Goal: Information Seeking & Learning: Learn about a topic

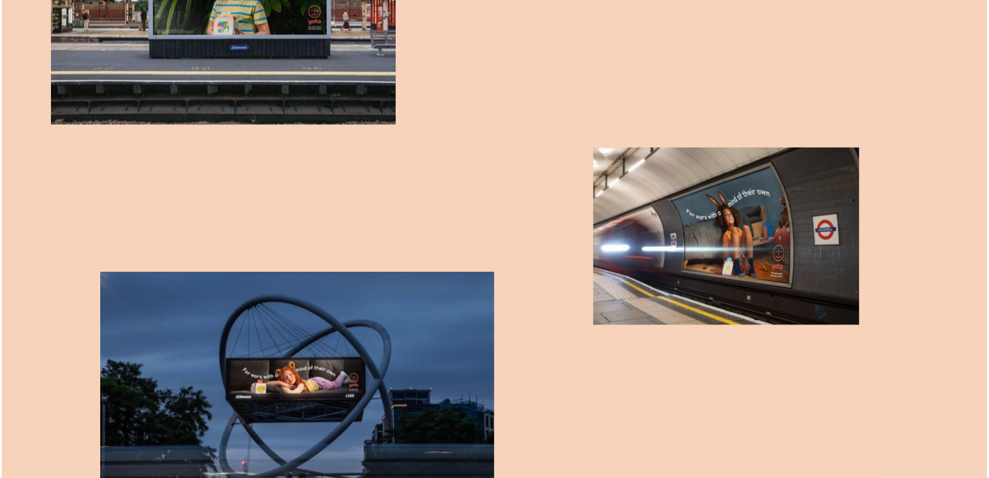
scroll to position [1390, 0]
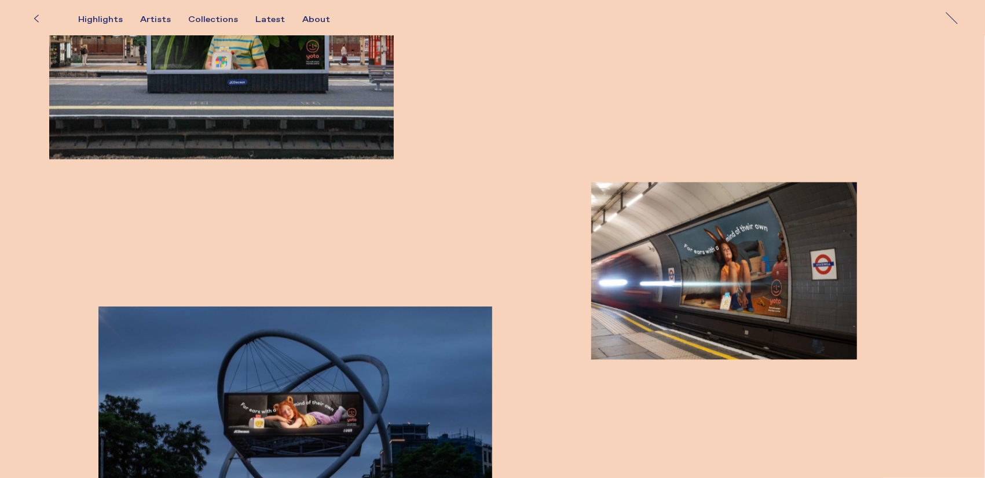
click at [292, 60] on img "button" at bounding box center [221, 44] width 345 height 230
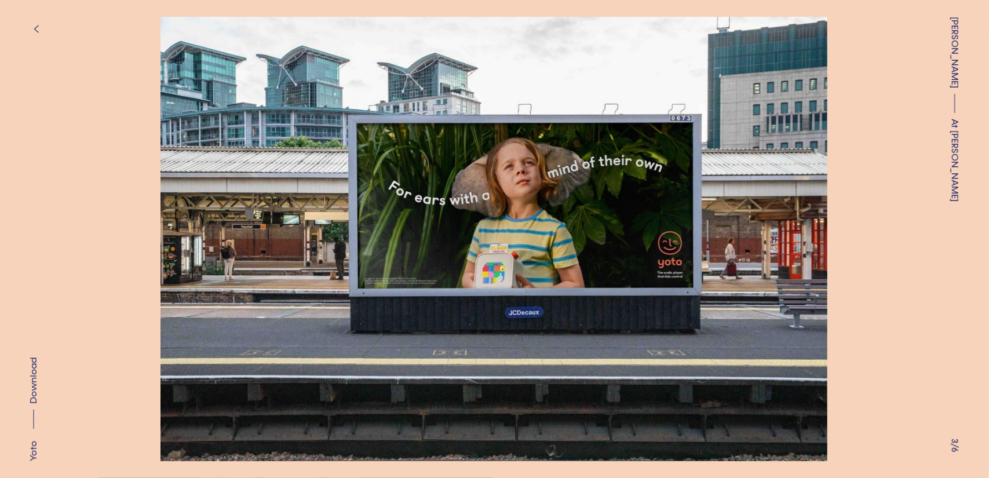
drag, startPoint x: 480, startPoint y: 179, endPoint x: 368, endPoint y: 171, distance: 111.5
click at [368, 171] on button at bounding box center [247, 119] width 495 height 239
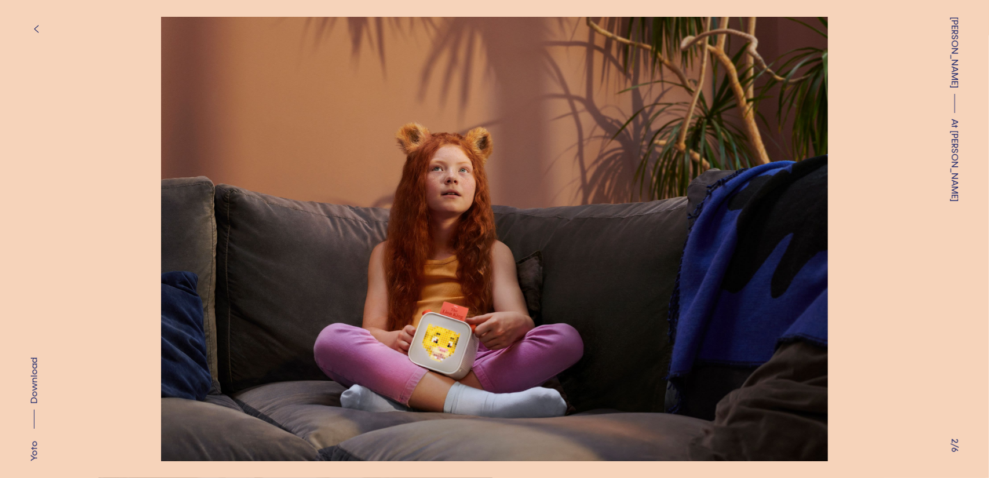
click at [35, 28] on icon "button" at bounding box center [36, 28] width 4 height 7
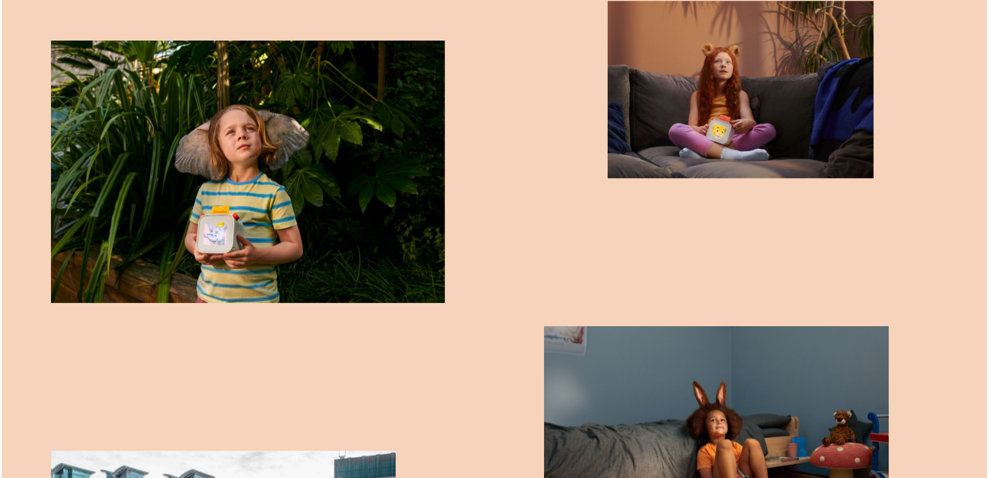
scroll to position [1216, 0]
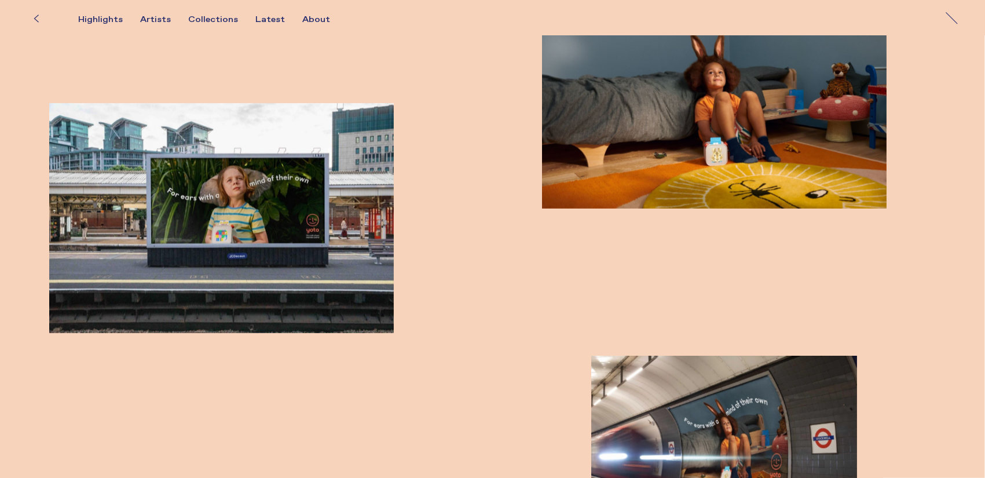
click at [245, 197] on img "button" at bounding box center [221, 218] width 345 height 230
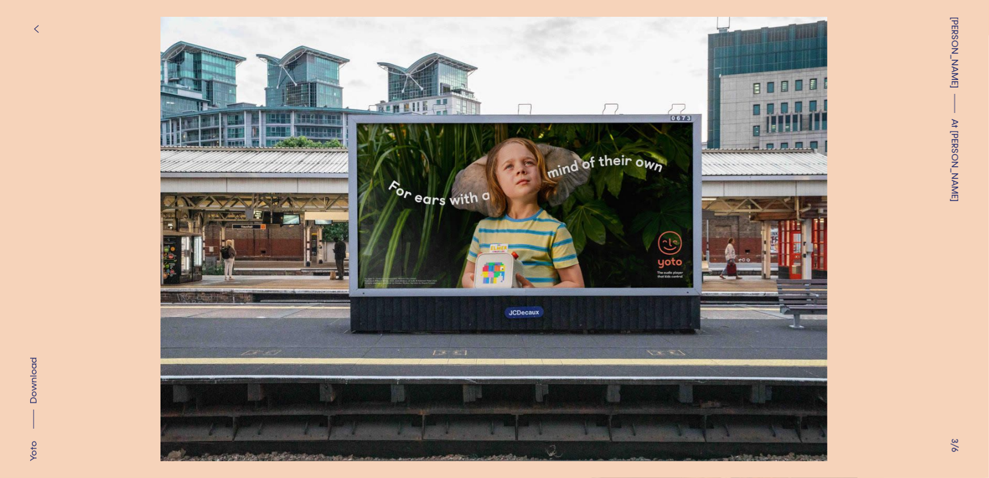
click at [875, 264] on img at bounding box center [493, 239] width 873 height 444
click at [790, 246] on img at bounding box center [493, 239] width 873 height 444
click at [801, 241] on img at bounding box center [493, 239] width 873 height 444
click at [805, 197] on button at bounding box center [742, 119] width 495 height 239
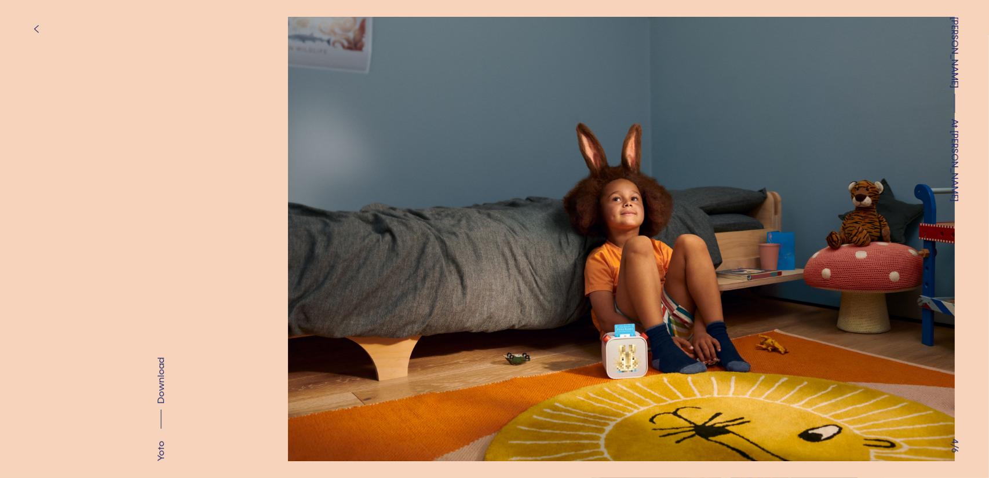
click at [807, 207] on button at bounding box center [742, 119] width 495 height 239
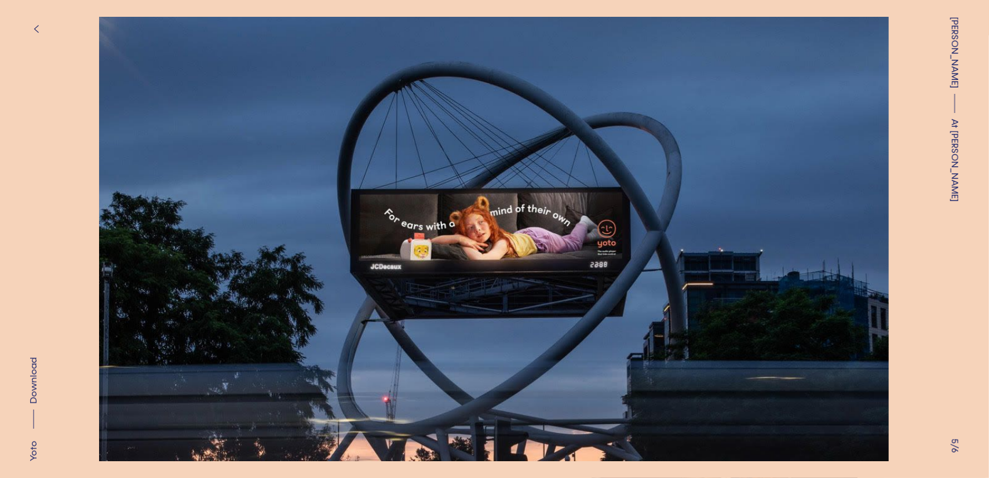
click at [870, 246] on img at bounding box center [493, 239] width 873 height 444
click at [839, 236] on button at bounding box center [742, 119] width 495 height 239
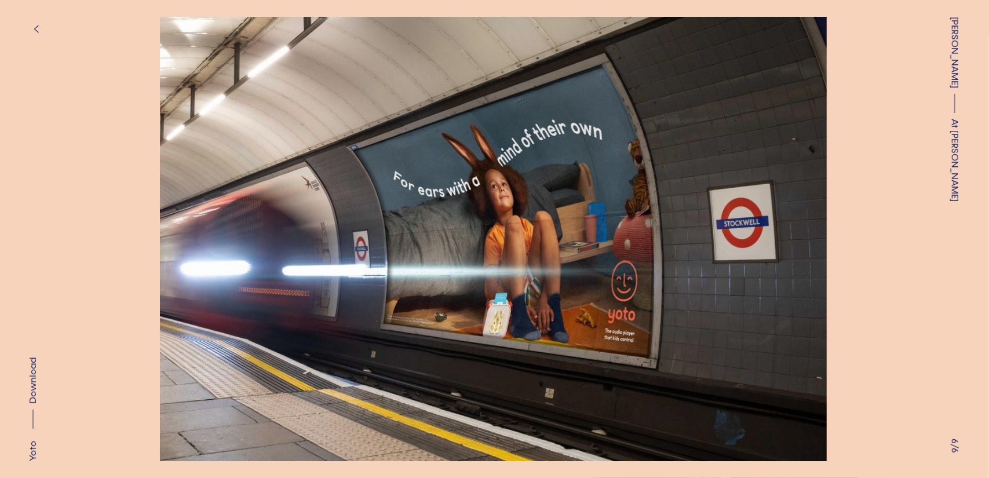
click at [37, 23] on button "button" at bounding box center [35, 28] width 25 height 25
